Goal: Information Seeking & Learning: Learn about a topic

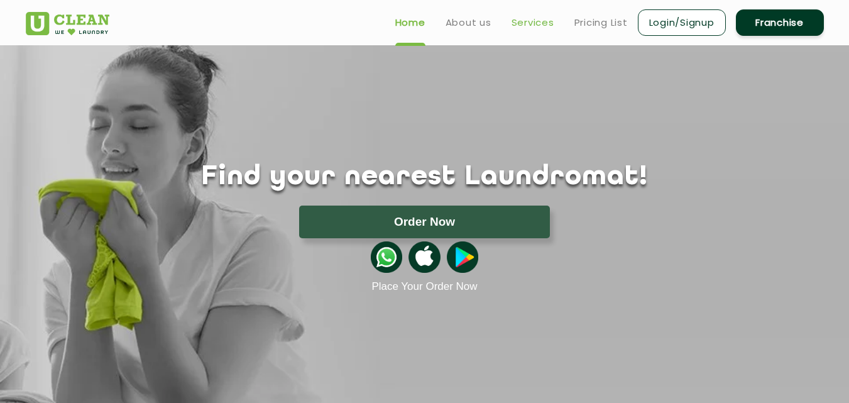
click at [528, 23] on link "Services" at bounding box center [532, 22] width 43 height 15
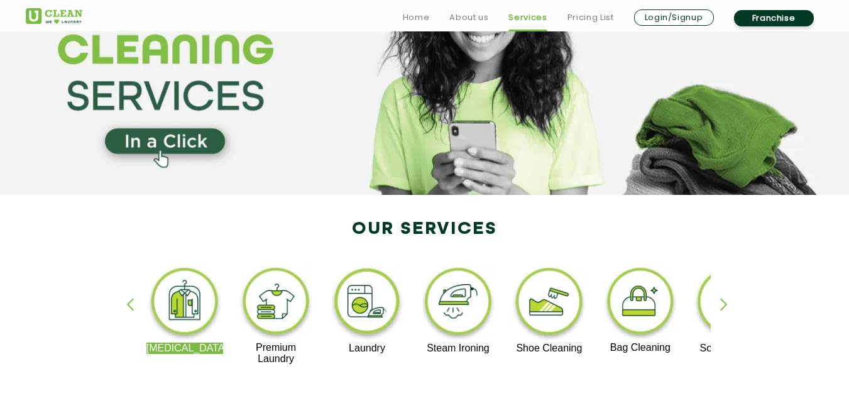
scroll to position [189, 0]
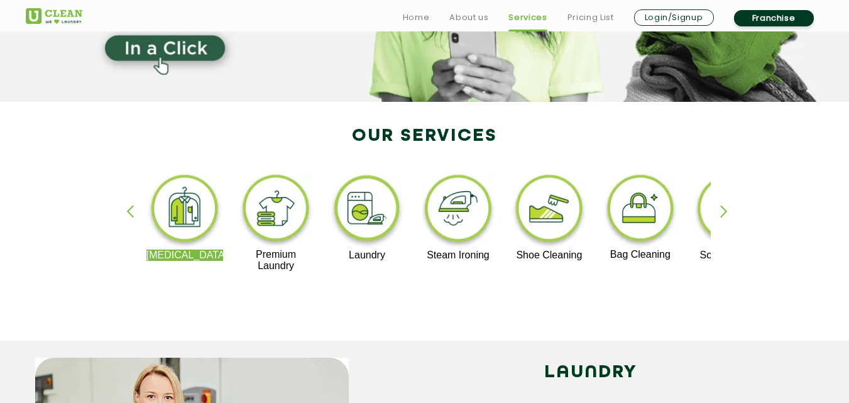
click at [720, 202] on div "Dry Cleaning Premium Laundry Laundry Steam Ironing Shoe Cleaning Bag Cleaning S…" at bounding box center [424, 227] width 817 height 226
click at [723, 207] on div "button" at bounding box center [729, 222] width 19 height 35
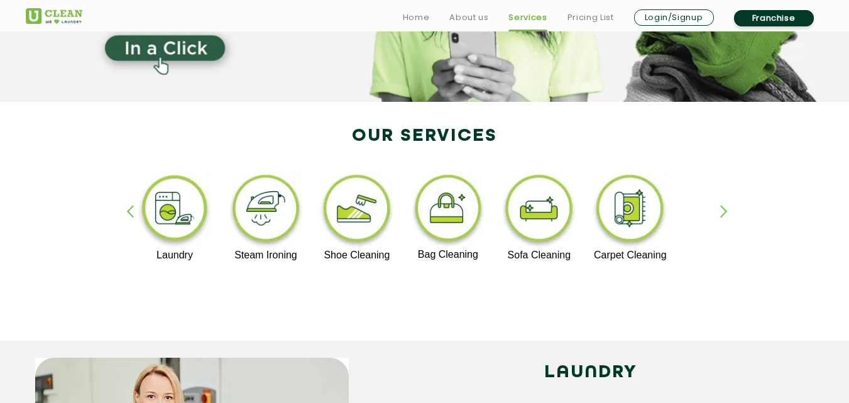
click at [124, 207] on div "Dry Cleaning Premium Laundry Laundry Steam Ironing Shoe Cleaning Bag Cleaning S…" at bounding box center [424, 227] width 817 height 226
click at [130, 214] on div "button" at bounding box center [135, 222] width 19 height 35
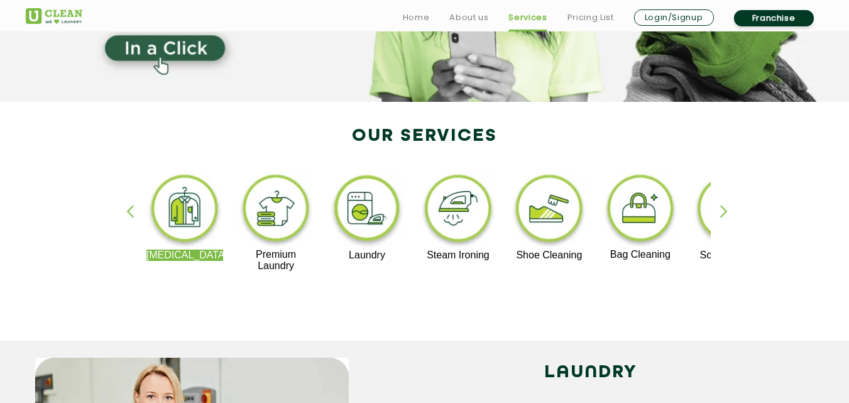
click at [368, 196] on img at bounding box center [367, 211] width 77 height 78
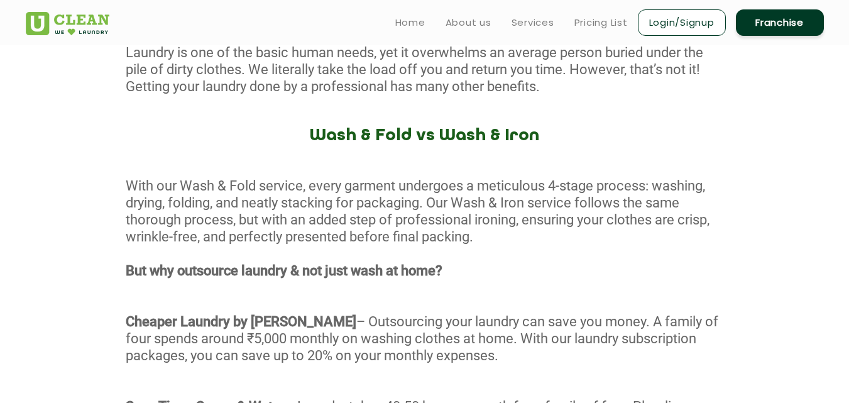
scroll to position [314, 0]
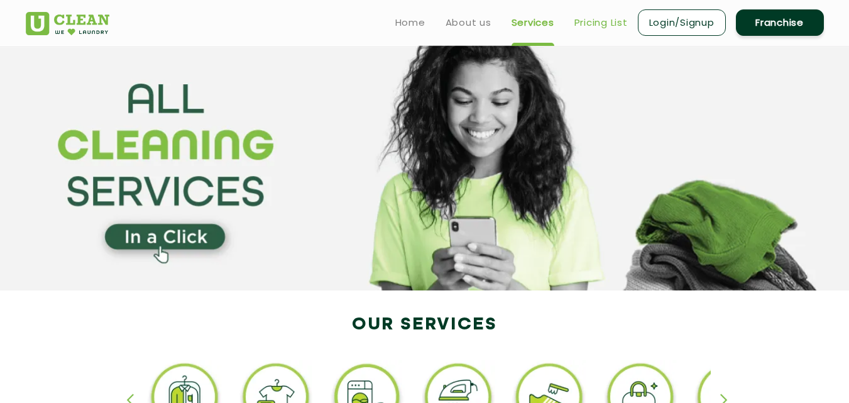
click at [587, 24] on link "Pricing List" at bounding box center [600, 22] width 53 height 15
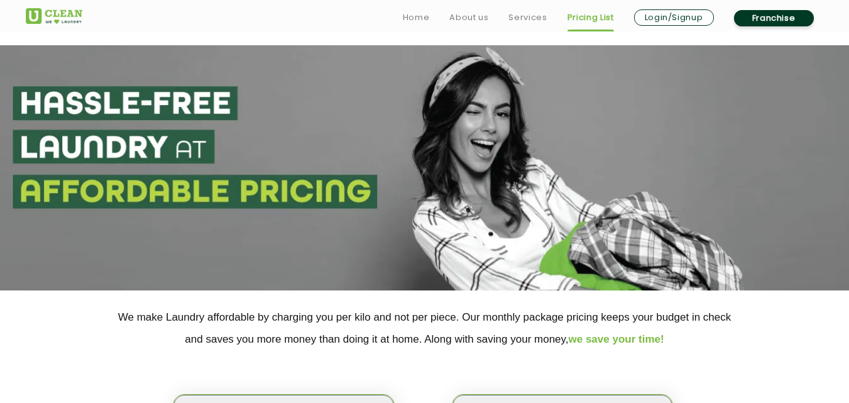
scroll to position [314, 0]
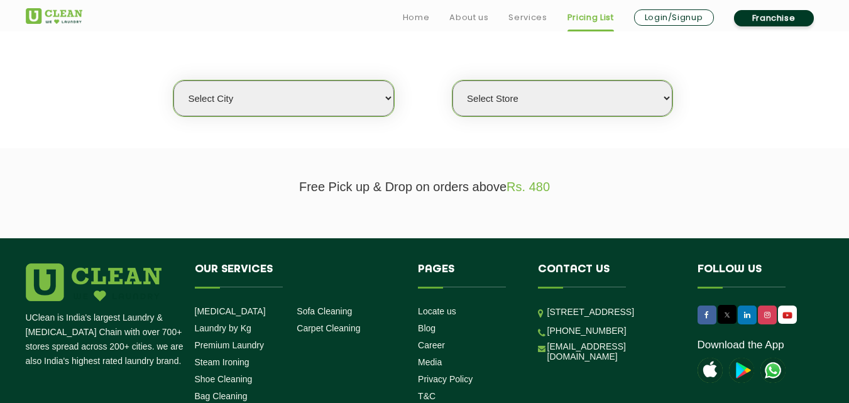
drag, startPoint x: 325, startPoint y: 109, endPoint x: 327, endPoint y: 115, distance: 6.8
click at [325, 109] on select "Select city [GEOGRAPHIC_DATA] [GEOGRAPHIC_DATA] [GEOGRAPHIC_DATA] [GEOGRAPHIC_D…" at bounding box center [283, 98] width 220 height 36
select select "8"
click at [173, 80] on select "Select city [GEOGRAPHIC_DATA] [GEOGRAPHIC_DATA] [GEOGRAPHIC_DATA] [GEOGRAPHIC_D…" at bounding box center [283, 98] width 220 height 36
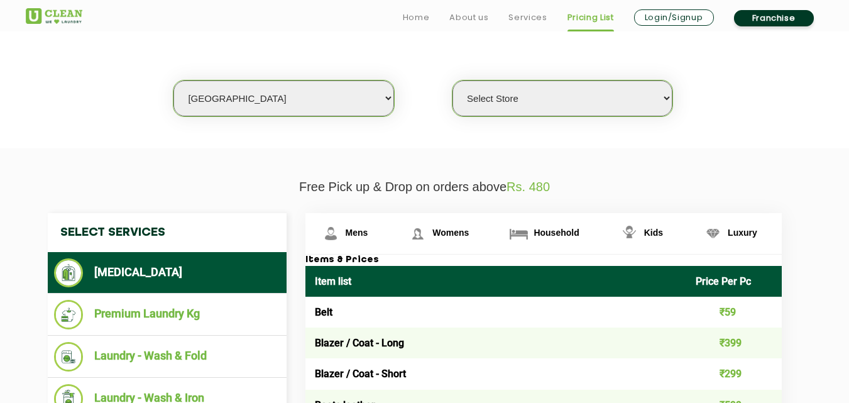
click at [484, 90] on select "Select Store [GEOGRAPHIC_DATA] [GEOGRAPHIC_DATA] [GEOGRAPHIC_DATA] [GEOGRAPHIC_…" at bounding box center [562, 98] width 220 height 36
click at [452, 80] on select "Select Store [GEOGRAPHIC_DATA] [GEOGRAPHIC_DATA] [GEOGRAPHIC_DATA] [GEOGRAPHIC_…" at bounding box center [562, 98] width 220 height 36
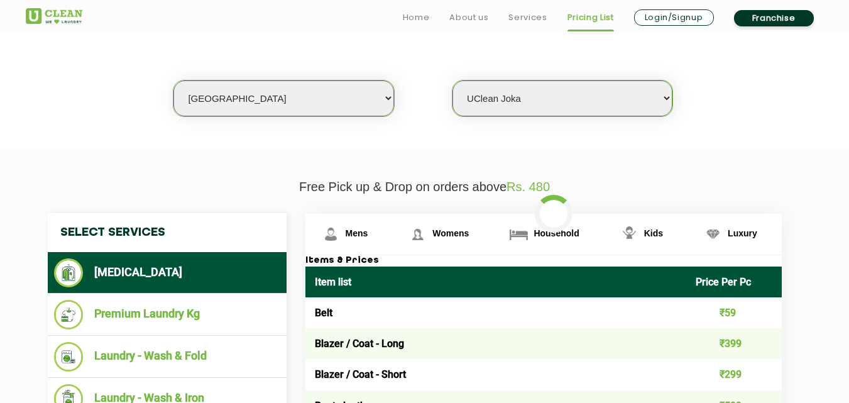
click at [526, 104] on select "Select Store [GEOGRAPHIC_DATA] [GEOGRAPHIC_DATA] [GEOGRAPHIC_DATA] [GEOGRAPHIC_…" at bounding box center [562, 98] width 220 height 36
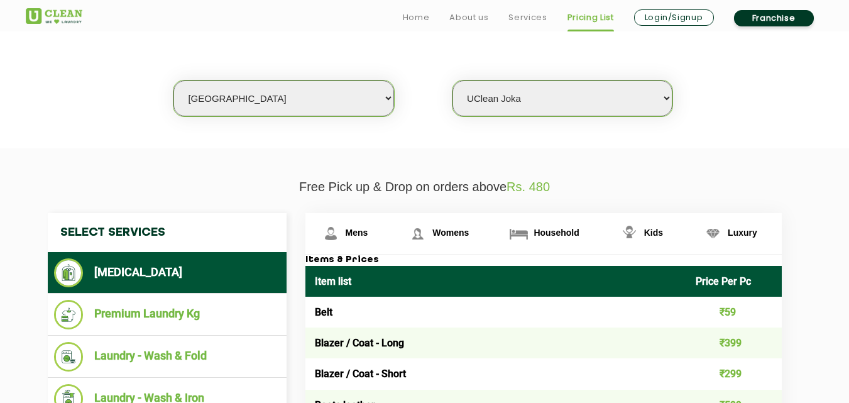
select select "486"
click at [452, 80] on select "Select Store [GEOGRAPHIC_DATA] [GEOGRAPHIC_DATA] [GEOGRAPHIC_DATA] [GEOGRAPHIC_…" at bounding box center [562, 98] width 220 height 36
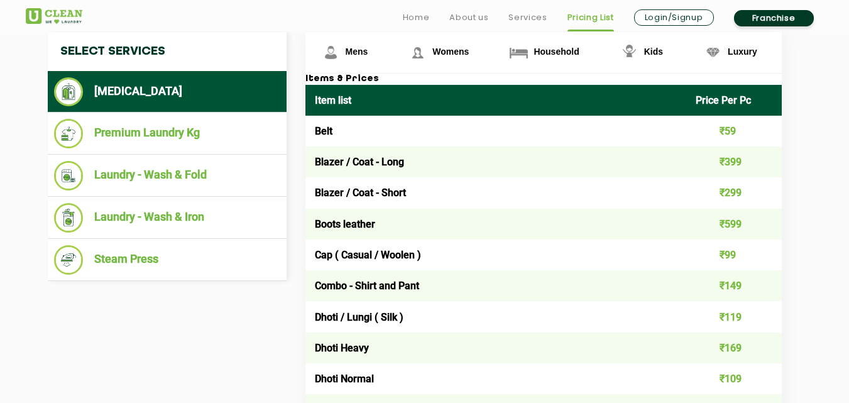
scroll to position [503, 0]
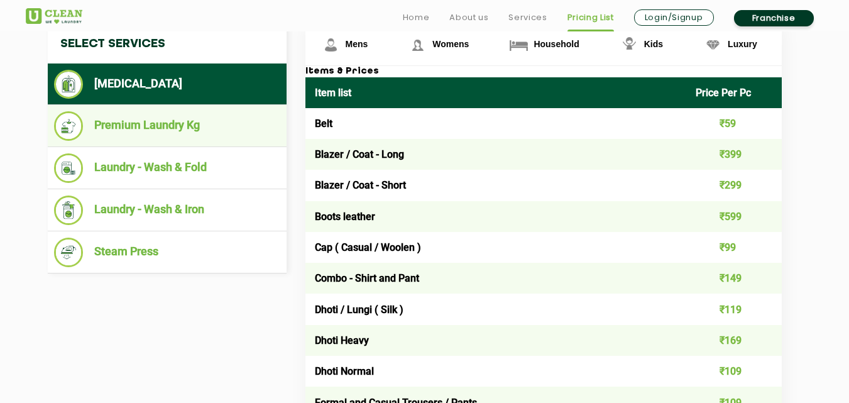
click at [119, 123] on li "Premium Laundry Kg" at bounding box center [167, 126] width 226 height 30
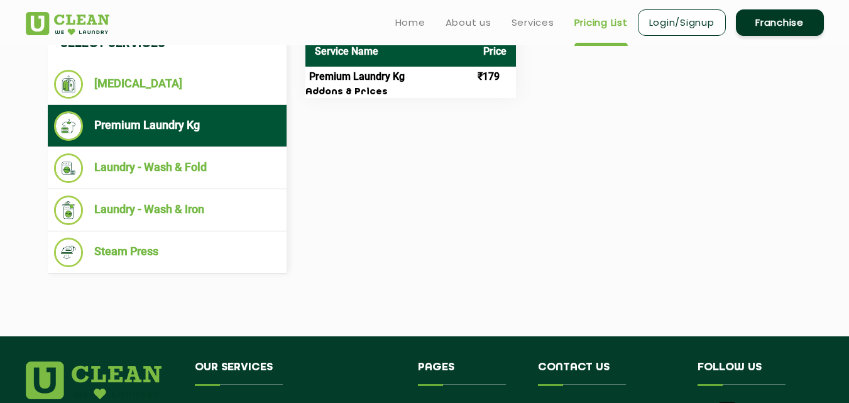
scroll to position [440, 0]
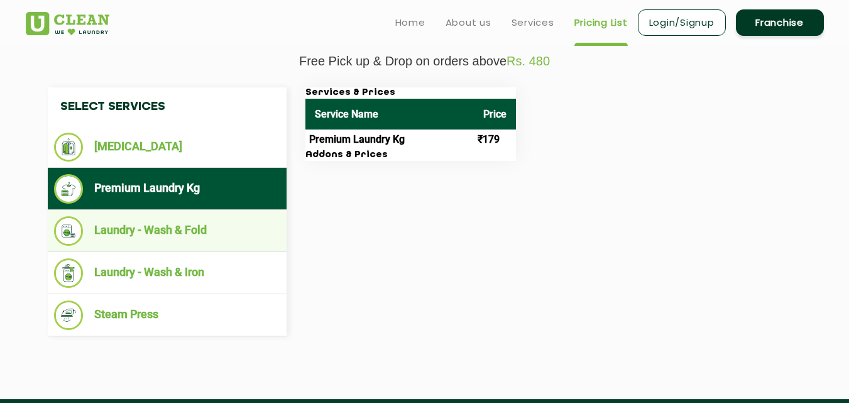
click at [179, 229] on li "Laundry - Wash & Fold" at bounding box center [167, 231] width 226 height 30
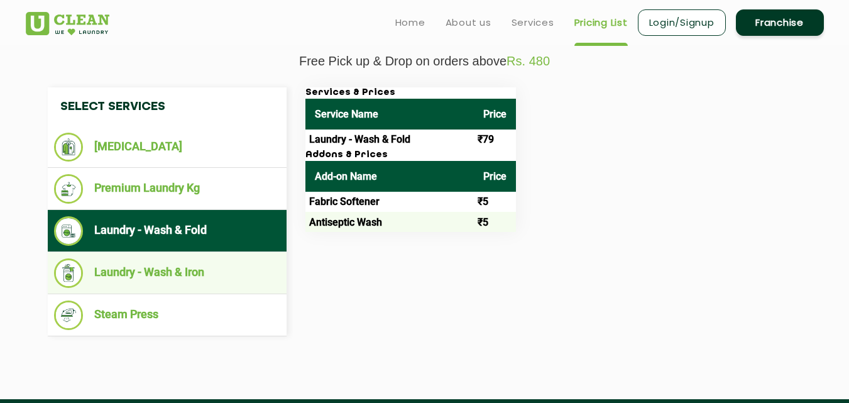
click at [176, 265] on li "Laundry - Wash & Iron" at bounding box center [167, 273] width 226 height 30
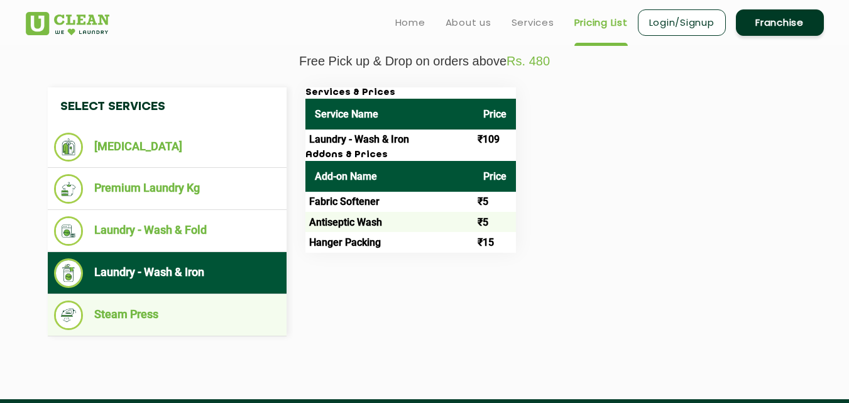
click at [191, 304] on li "Steam Press" at bounding box center [167, 315] width 226 height 30
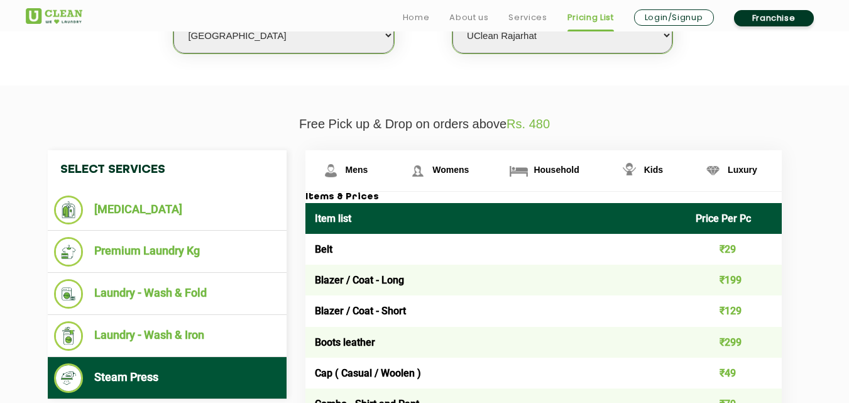
scroll to position [503, 0]
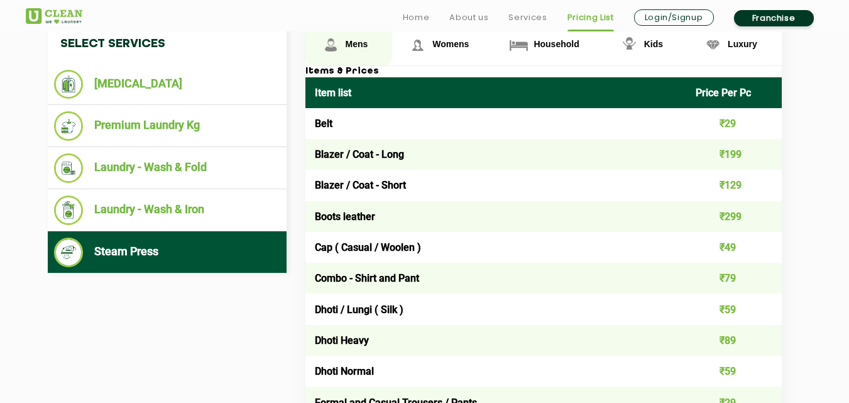
click at [364, 45] on span "Mens" at bounding box center [357, 44] width 23 height 10
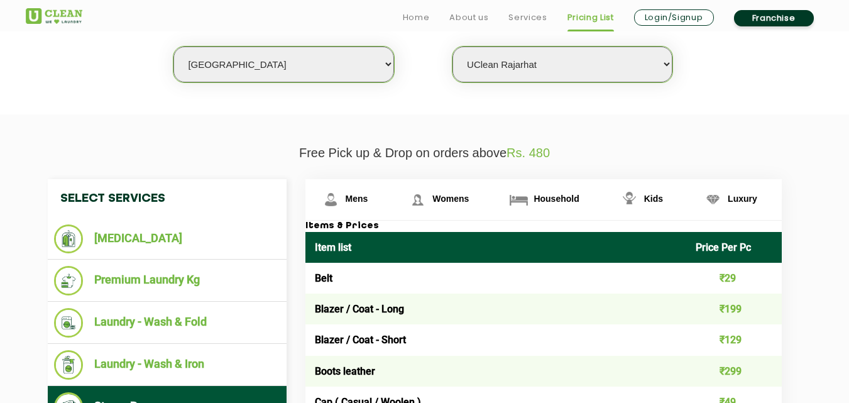
scroll to position [395, 0]
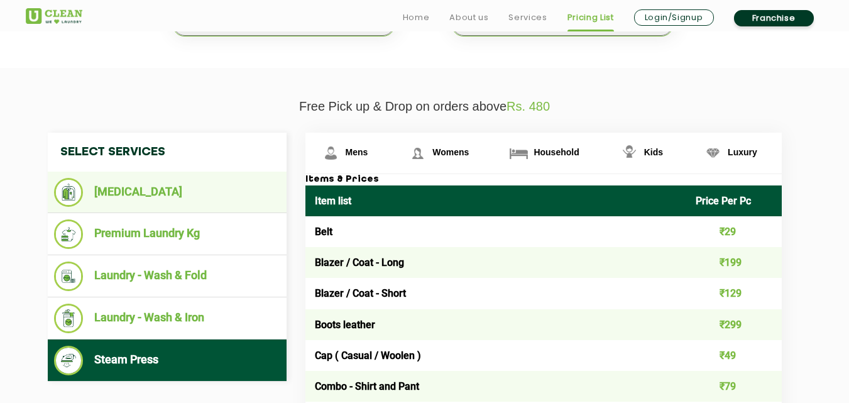
click at [184, 197] on li "[MEDICAL_DATA]" at bounding box center [167, 192] width 226 height 29
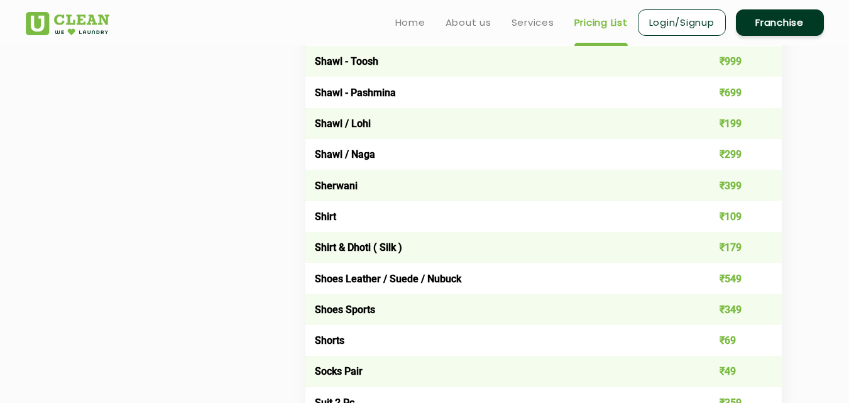
scroll to position [1526, 0]
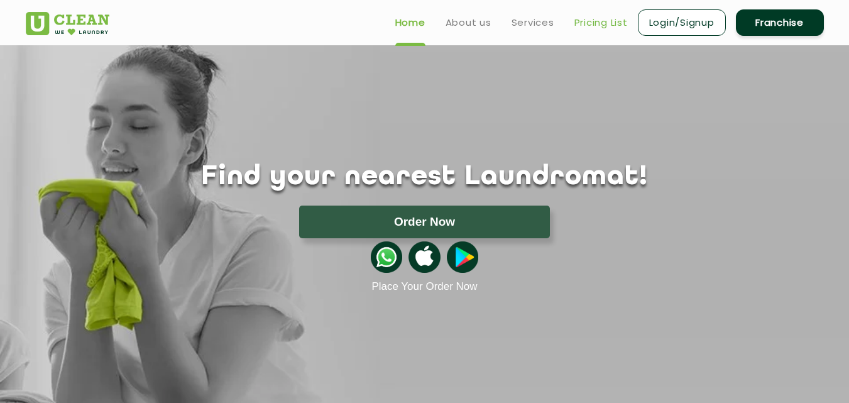
click at [594, 21] on link "Pricing List" at bounding box center [600, 22] width 53 height 15
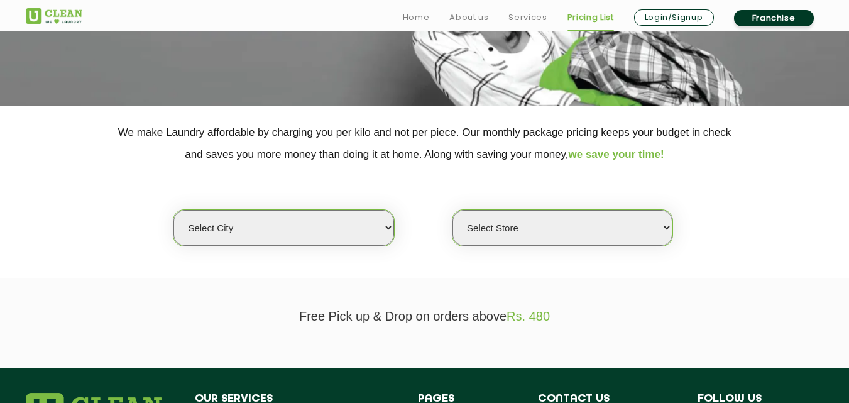
scroll to position [189, 0]
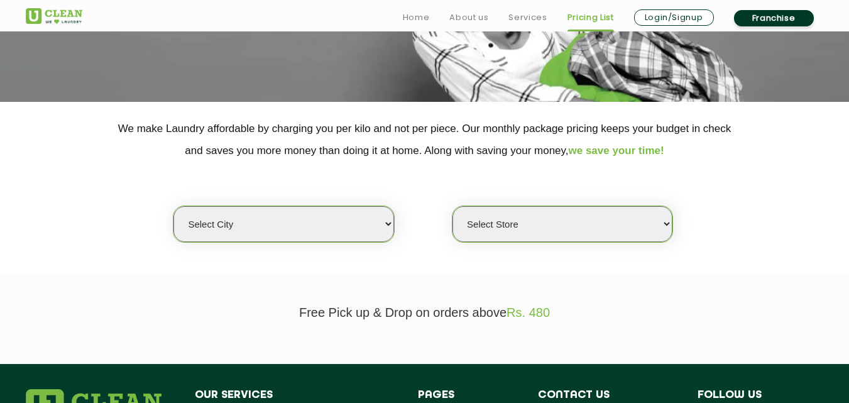
drag, startPoint x: 312, startPoint y: 217, endPoint x: 314, endPoint y: 229, distance: 11.4
click at [313, 217] on select "Select city [GEOGRAPHIC_DATA] [GEOGRAPHIC_DATA] [GEOGRAPHIC_DATA] [GEOGRAPHIC_D…" at bounding box center [283, 224] width 220 height 36
click at [315, 222] on select "Select city [GEOGRAPHIC_DATA] [GEOGRAPHIC_DATA] [GEOGRAPHIC_DATA] [GEOGRAPHIC_D…" at bounding box center [283, 224] width 220 height 36
click at [367, 215] on select "Select city [GEOGRAPHIC_DATA] [GEOGRAPHIC_DATA] [GEOGRAPHIC_DATA] [GEOGRAPHIC_D…" at bounding box center [283, 224] width 220 height 36
click at [339, 224] on select "Select city [GEOGRAPHIC_DATA] [GEOGRAPHIC_DATA] [GEOGRAPHIC_DATA] [GEOGRAPHIC_D…" at bounding box center [283, 224] width 220 height 36
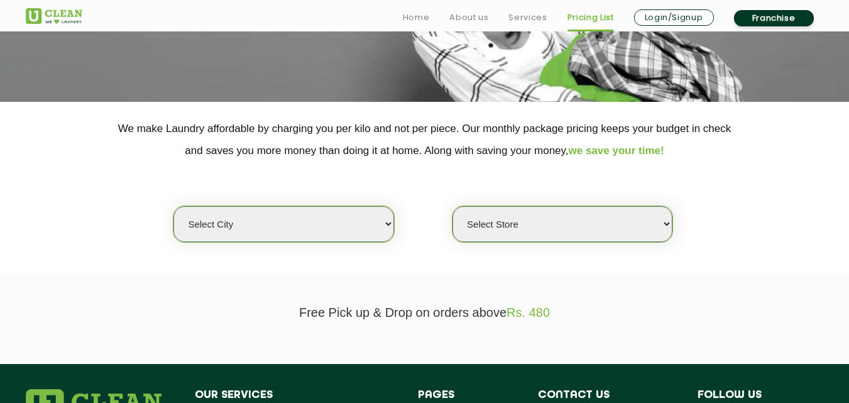
select select "8"
click at [173, 206] on select "Select city [GEOGRAPHIC_DATA] [GEOGRAPHIC_DATA] [GEOGRAPHIC_DATA] [GEOGRAPHIC_D…" at bounding box center [283, 224] width 220 height 36
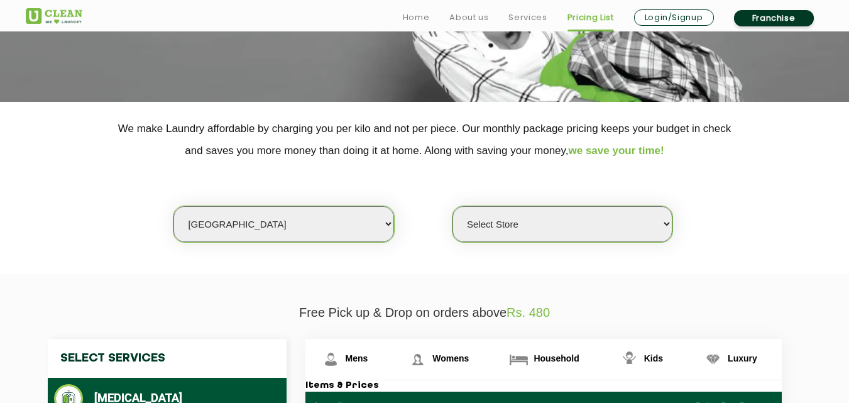
click at [540, 209] on select "Select Store [GEOGRAPHIC_DATA] [GEOGRAPHIC_DATA] [GEOGRAPHIC_DATA] [GEOGRAPHIC_…" at bounding box center [562, 224] width 220 height 36
select select "264"
click at [452, 206] on select "Select Store [GEOGRAPHIC_DATA] [GEOGRAPHIC_DATA] [GEOGRAPHIC_DATA] [GEOGRAPHIC_…" at bounding box center [562, 224] width 220 height 36
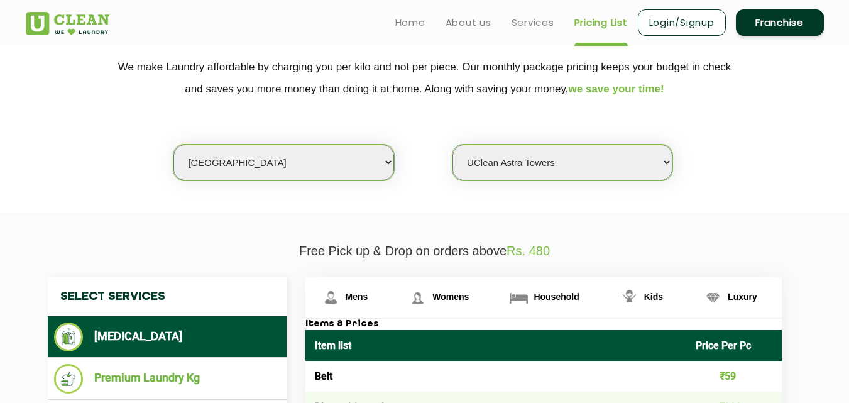
scroll to position [0, 0]
